Goal: Book appointment/travel/reservation

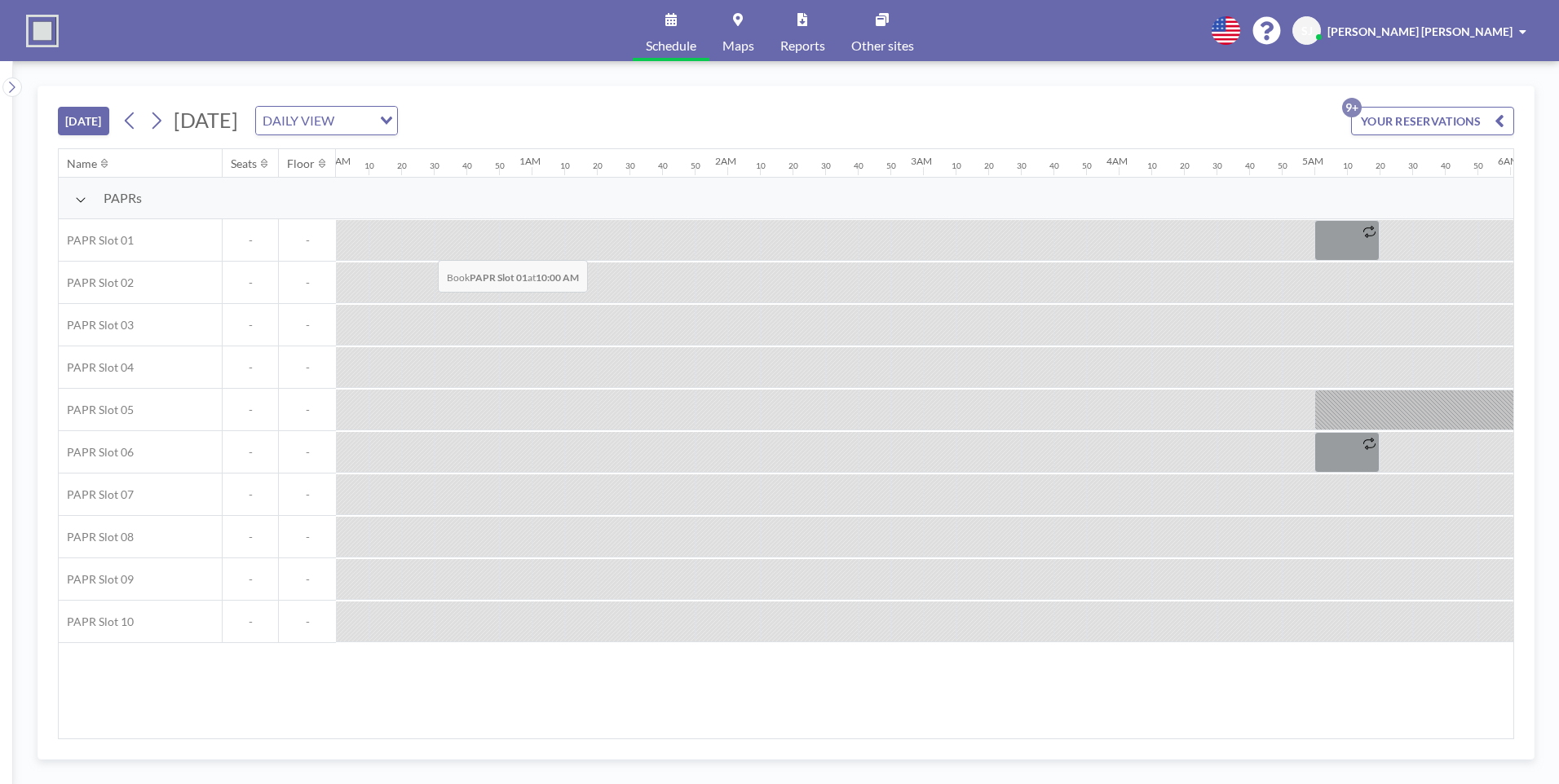
scroll to position [0, 1892]
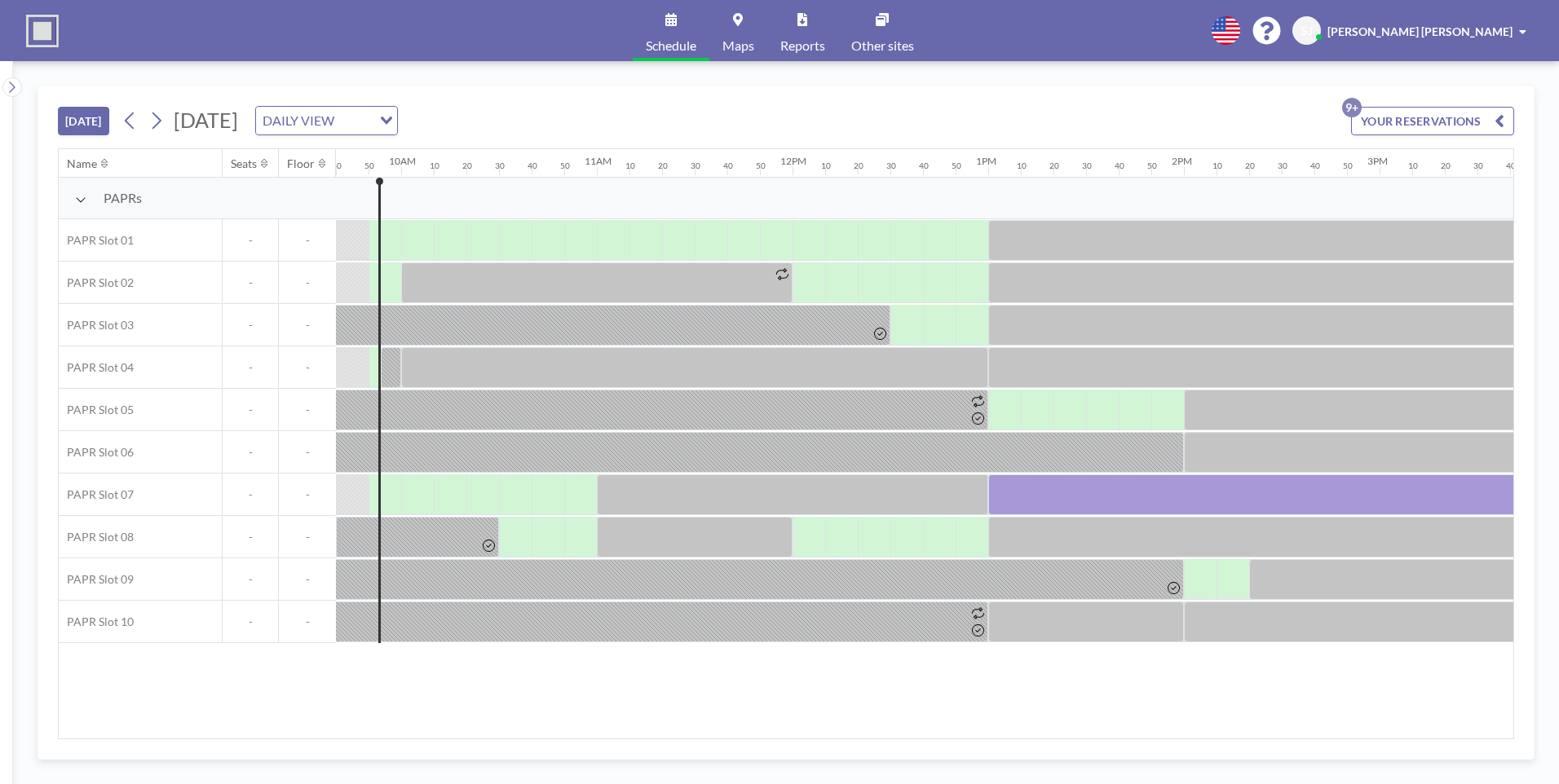
click at [974, 115] on div "[DATE] [DATE] DAILY VIEW Loading... YOUR RESERVATIONS 9+" at bounding box center [786, 118] width 1456 height 62
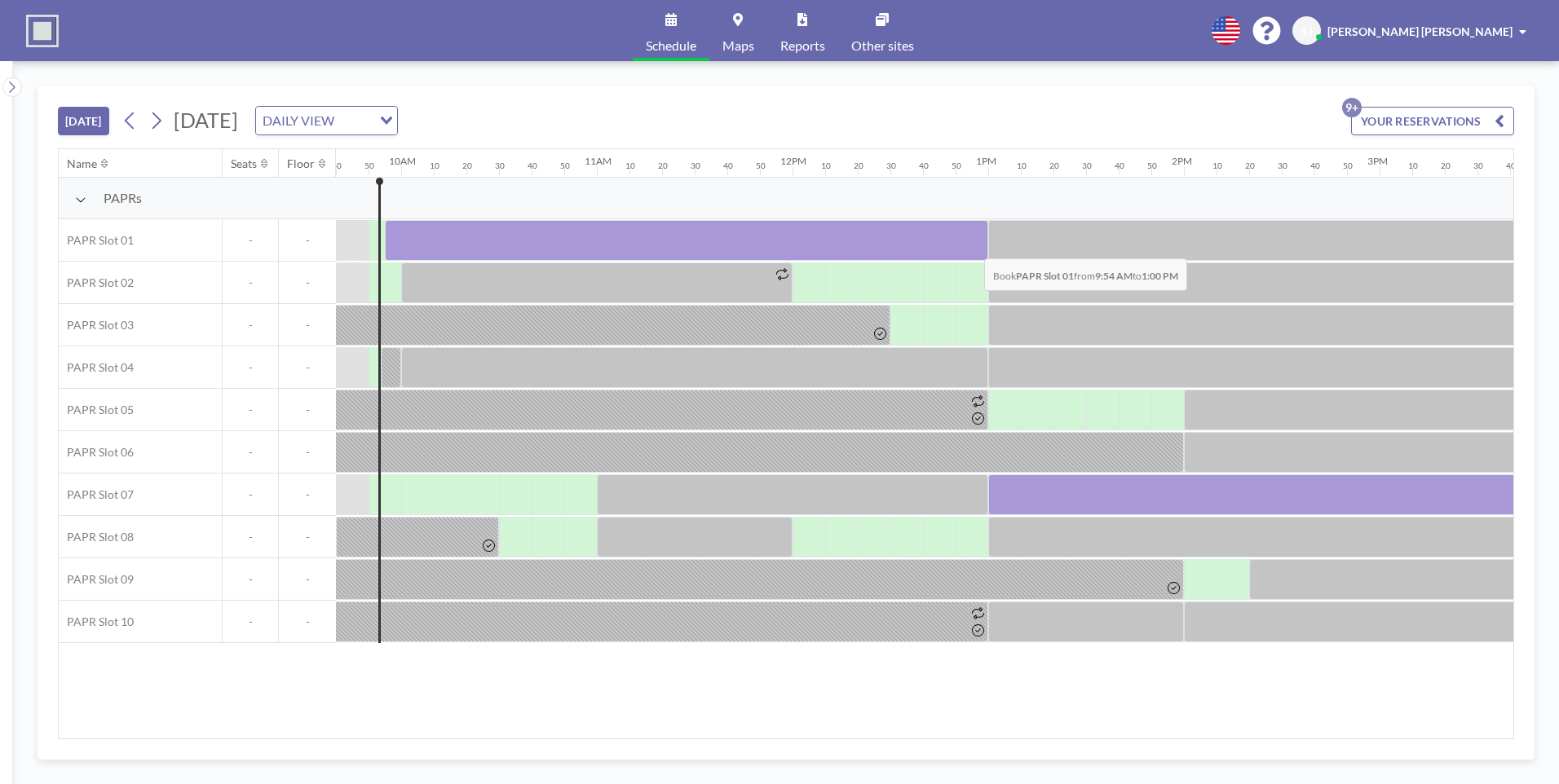
drag, startPoint x: 399, startPoint y: 249, endPoint x: 971, endPoint y: 246, distance: 572.0
click at [971, 246] on div at bounding box center [687, 240] width 604 height 40
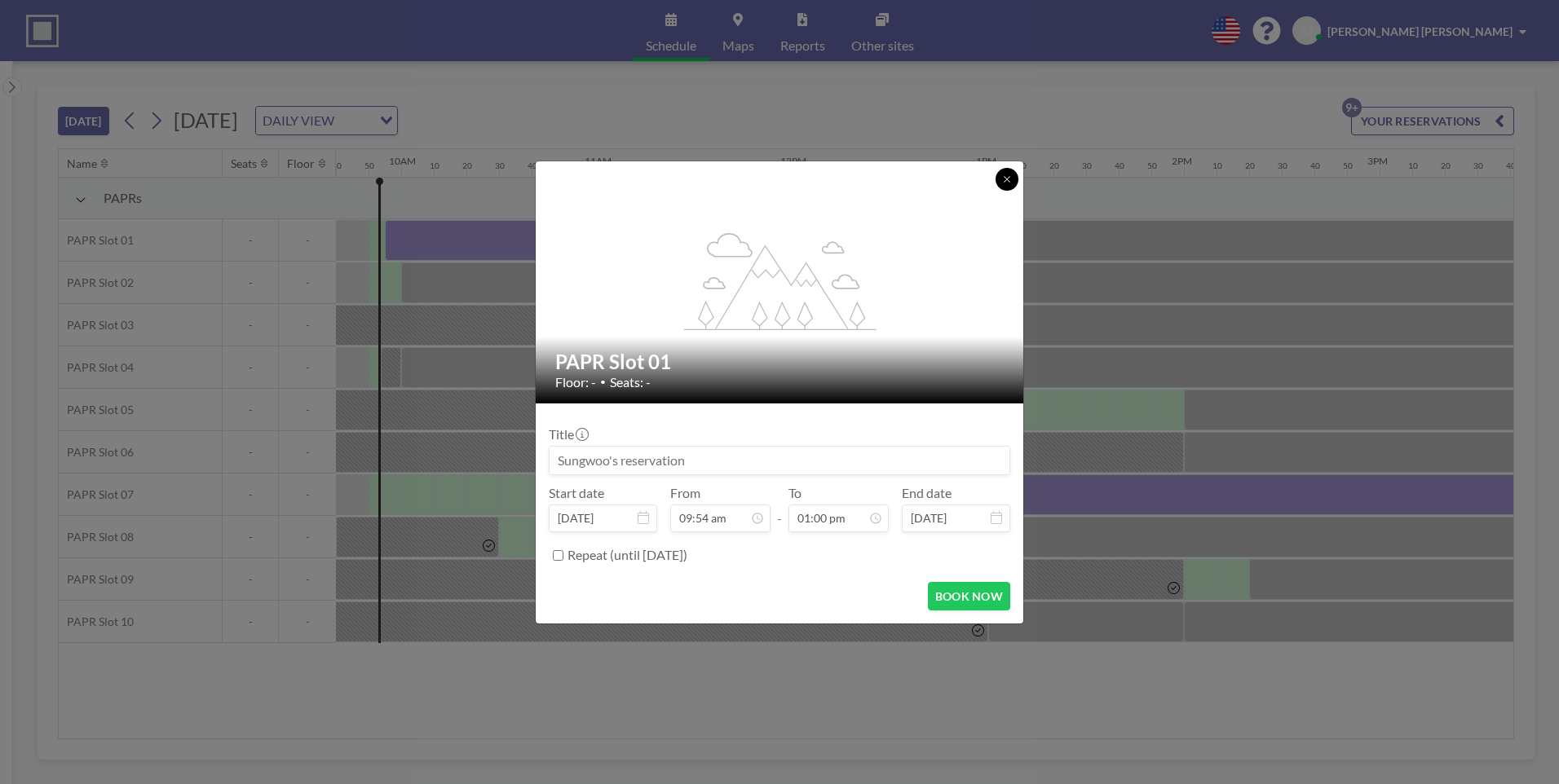
click at [1003, 177] on icon at bounding box center [1007, 179] width 10 height 10
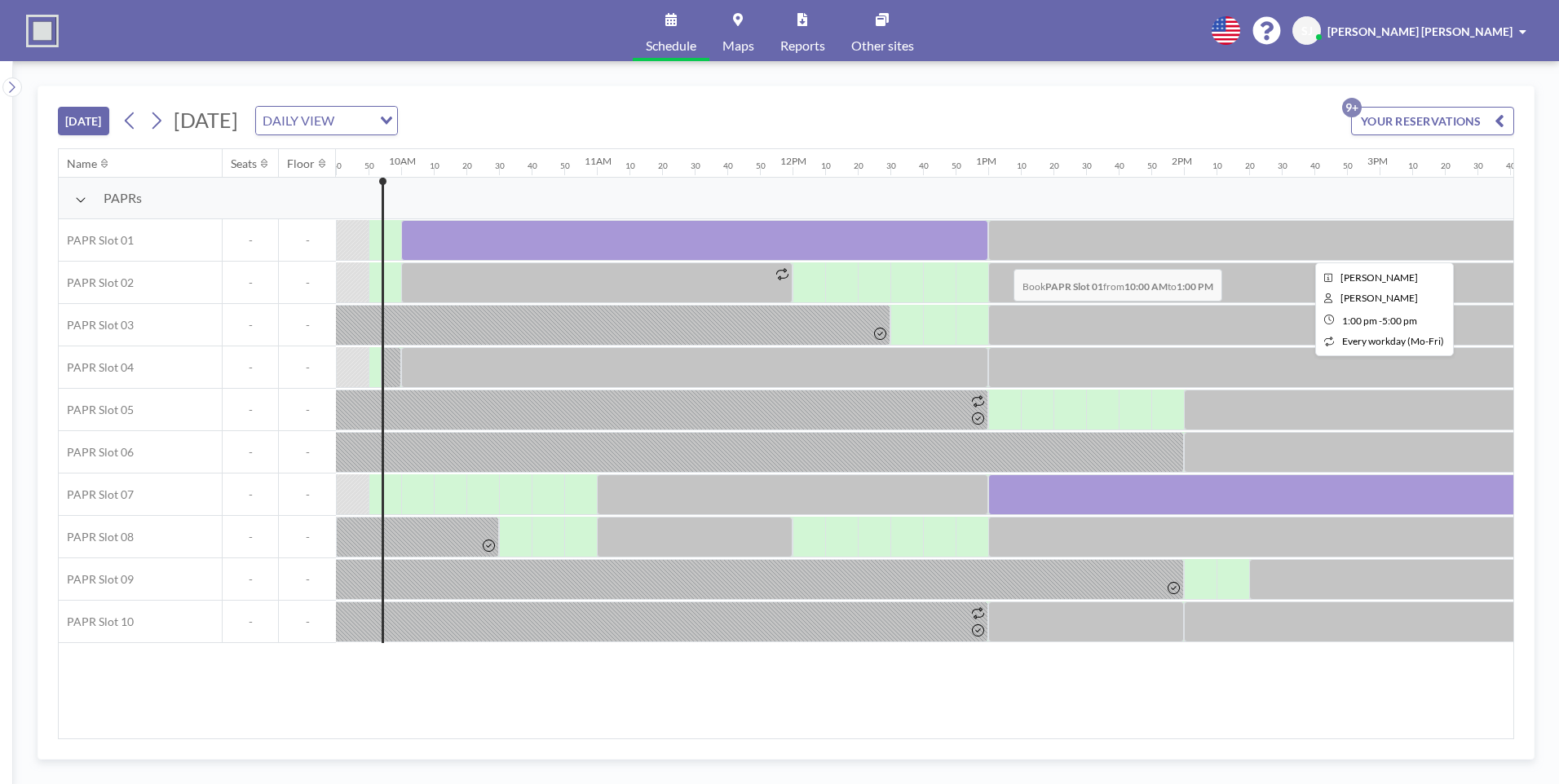
drag, startPoint x: 411, startPoint y: 238, endPoint x: 1001, endPoint y: 257, distance: 590.3
click at [1001, 257] on div at bounding box center [792, 240] width 4698 height 42
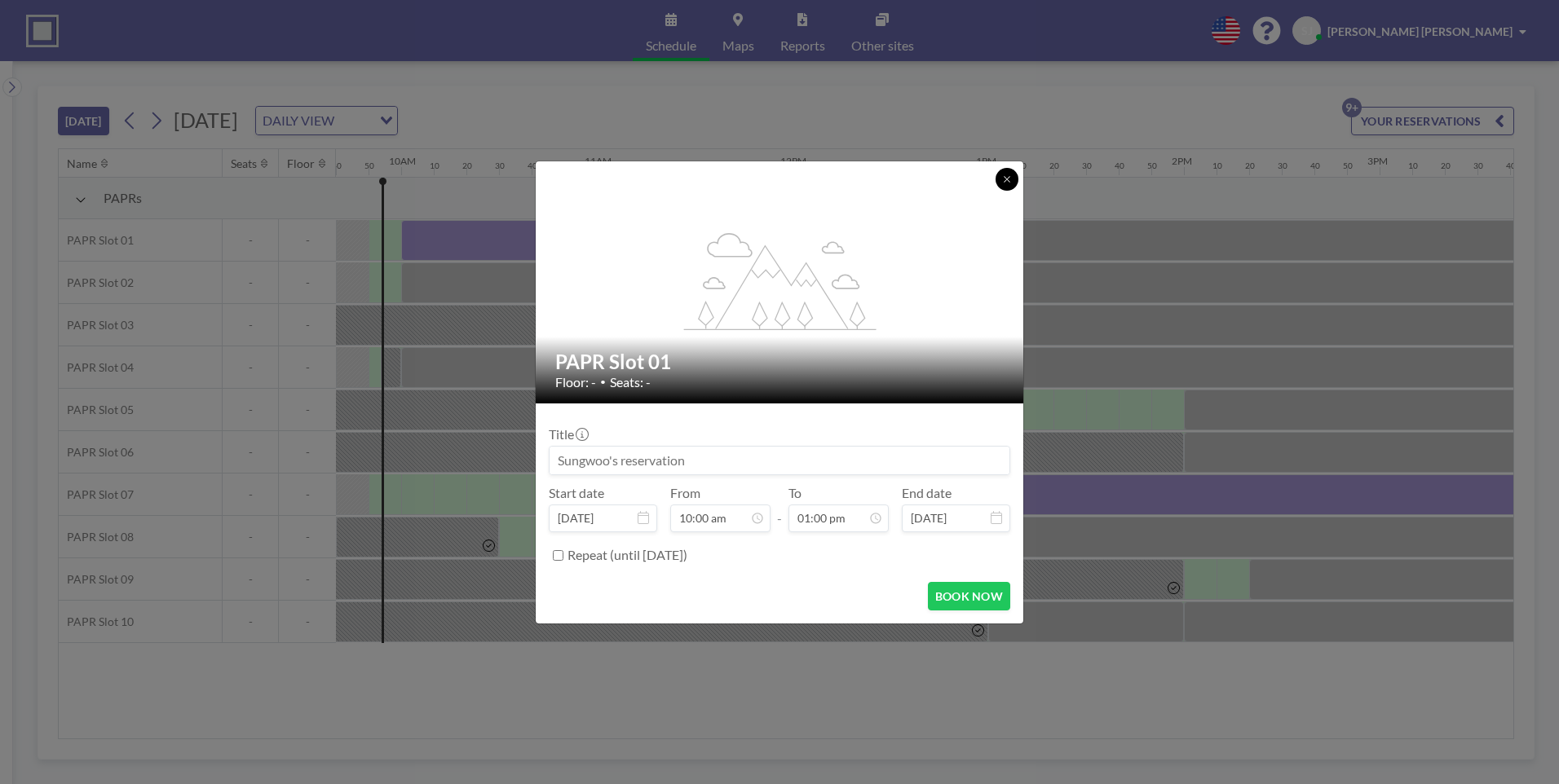
click at [1008, 176] on icon at bounding box center [1007, 179] width 10 height 10
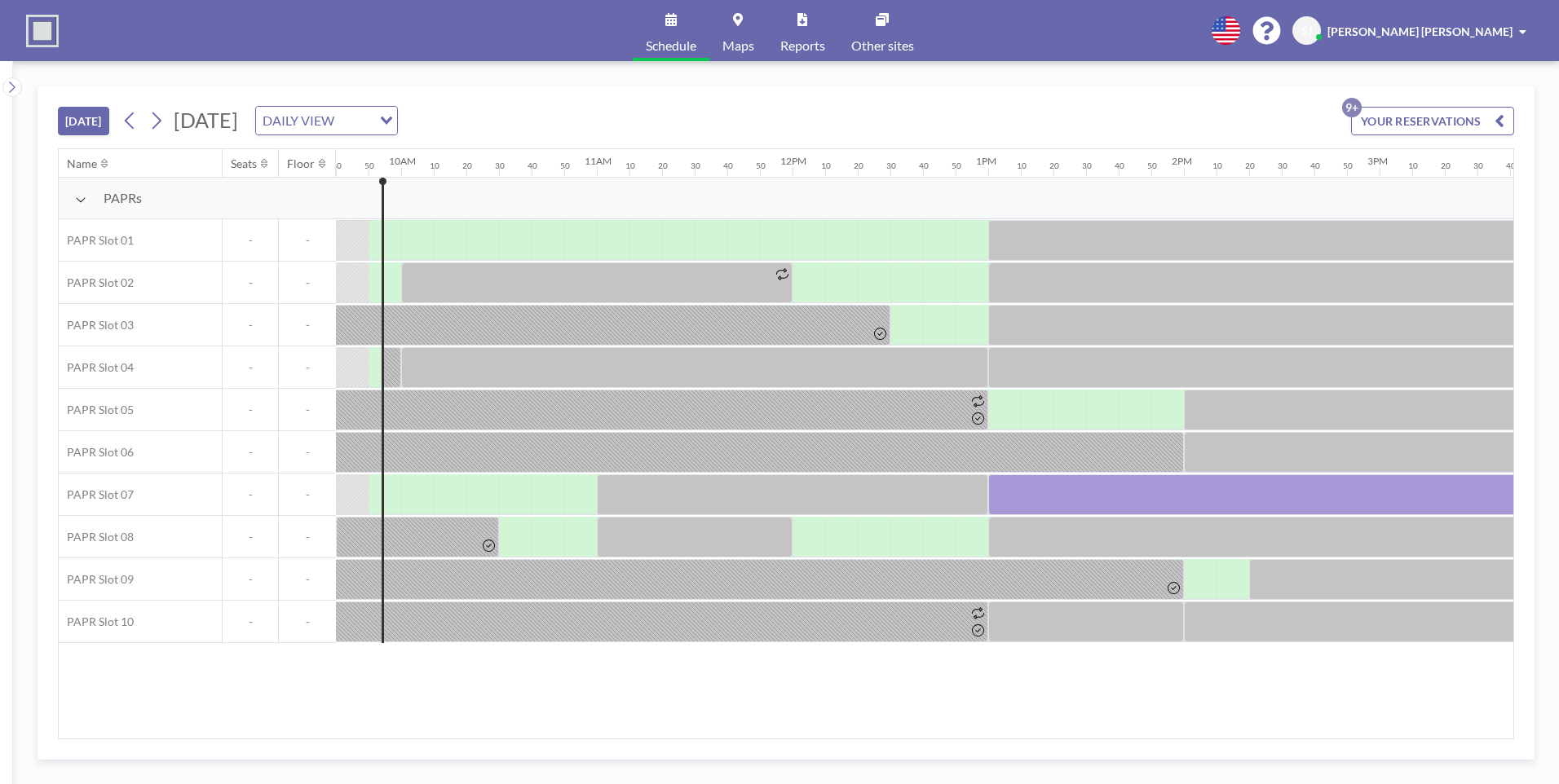
click at [1029, 107] on div "[DATE] [DATE] DAILY VIEW Loading... YOUR RESERVATIONS 9+" at bounding box center [786, 118] width 1456 height 62
drag, startPoint x: 393, startPoint y: 240, endPoint x: 408, endPoint y: 240, distance: 15.0
click at [408, 240] on div at bounding box center [412, 240] width 41 height 40
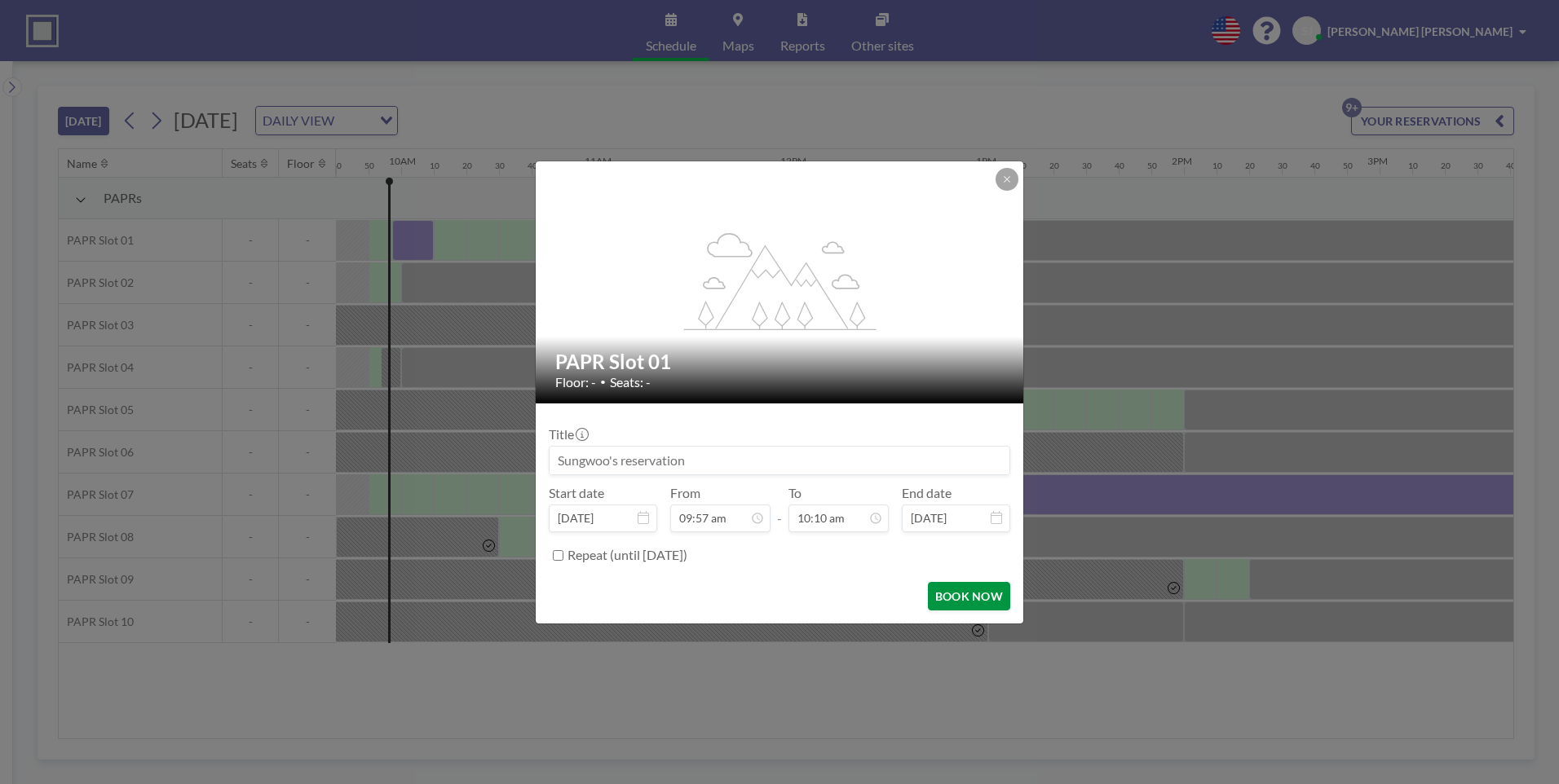
scroll to position [0, 0]
click at [971, 600] on button "BOOK NOW" at bounding box center [969, 596] width 82 height 29
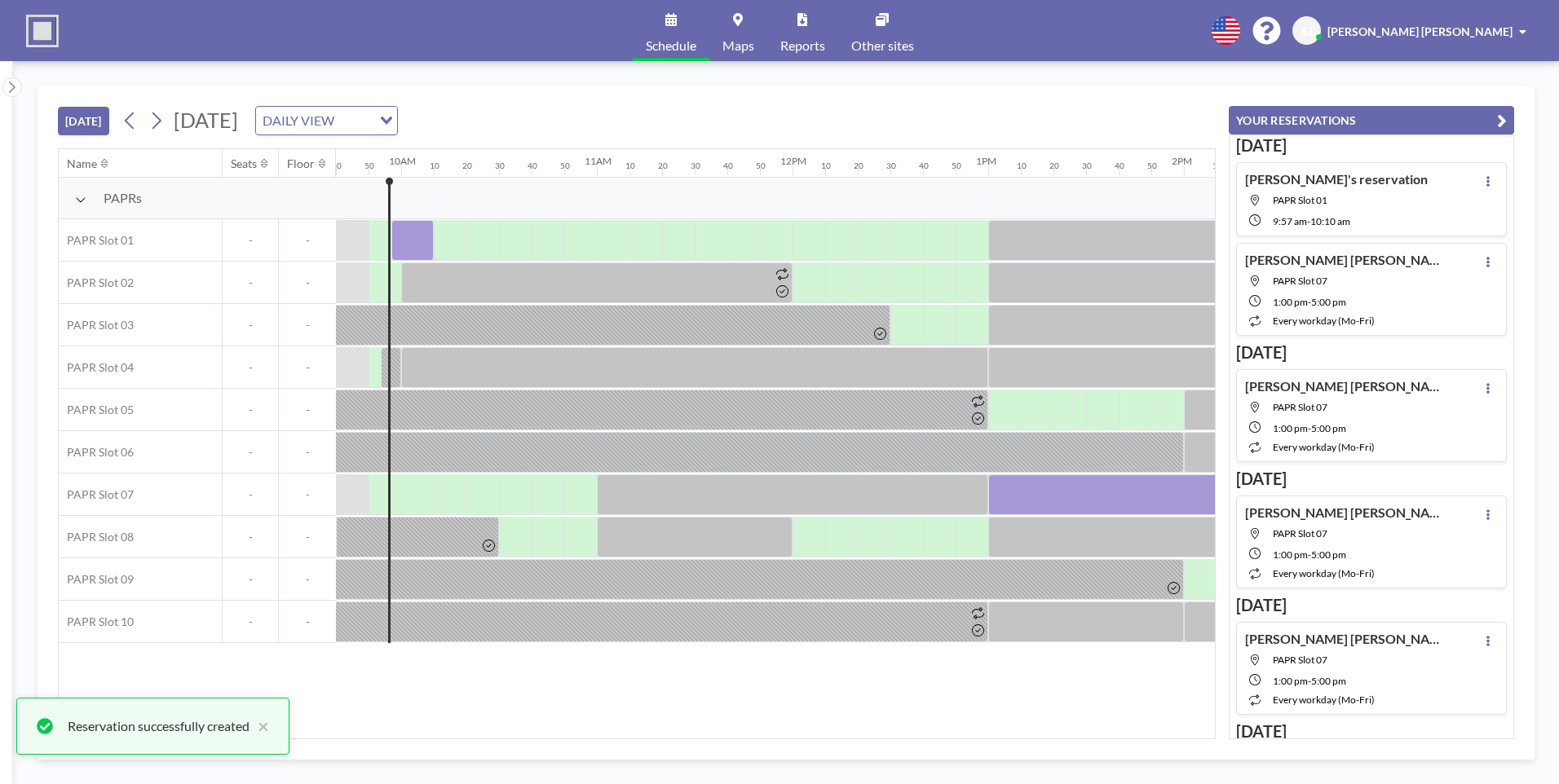
click at [1249, 69] on div "[DATE] [DATE] DAILY VIEW Loading... Name Seats Floor 12AM 10 20 30 40 50 1AM 10…" at bounding box center [786, 423] width 1547 height 723
